Goal: Information Seeking & Learning: Find specific fact

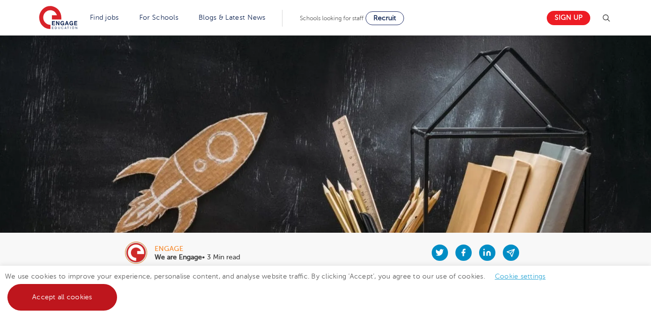
click at [102, 296] on link "Accept all cookies" at bounding box center [62, 297] width 110 height 27
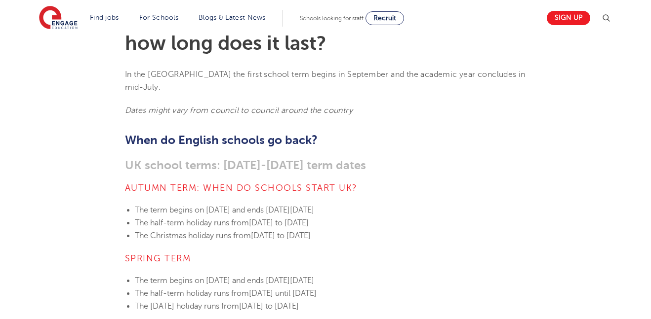
scroll to position [295, 0]
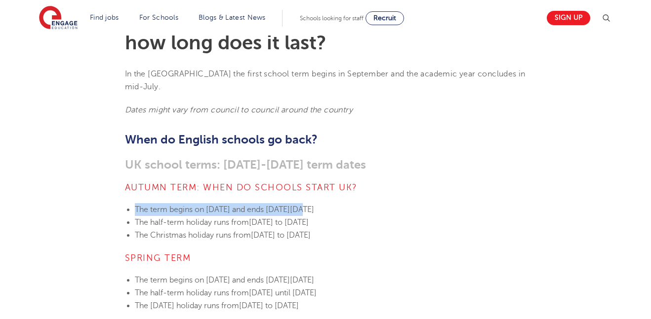
drag, startPoint x: 135, startPoint y: 197, endPoint x: 316, endPoint y: 196, distance: 180.7
click at [316, 203] on li "The term begins [DATE][DATE] and ends [DATE][DATE]" at bounding box center [331, 209] width 392 height 13
copy li "The term begins [DATE][DATE]"
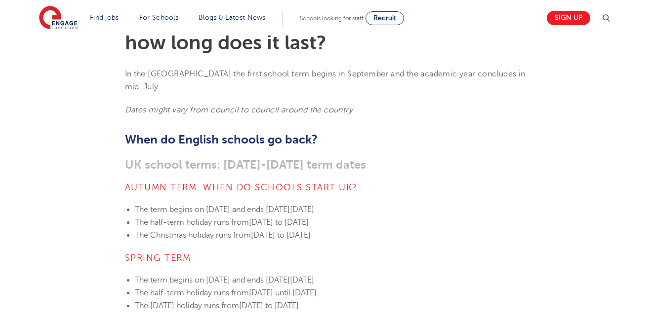
click at [309, 218] on span "[DATE] to [DATE]" at bounding box center [279, 222] width 60 height 9
drag, startPoint x: 240, startPoint y: 197, endPoint x: 296, endPoint y: 198, distance: 55.3
click at [296, 205] on span "[DATE] and ends [DATE][DATE]" at bounding box center [260, 209] width 108 height 9
copy span "[DATE]"
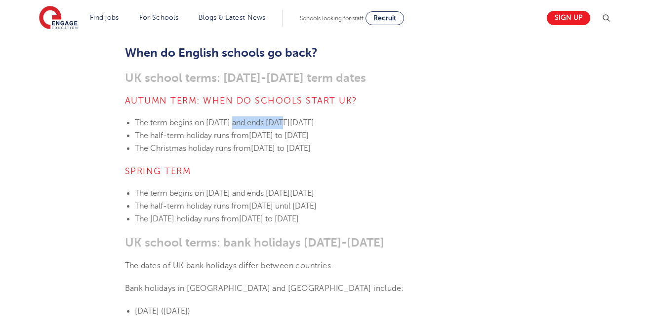
scroll to position [378, 0]
